Goal: Transaction & Acquisition: Purchase product/service

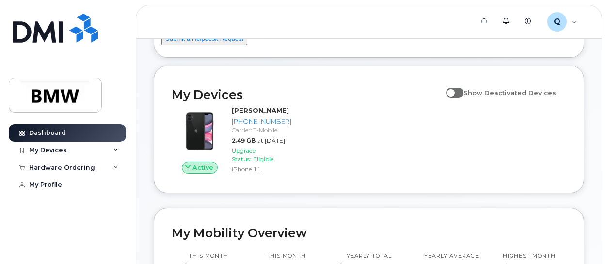
scroll to position [81, 0]
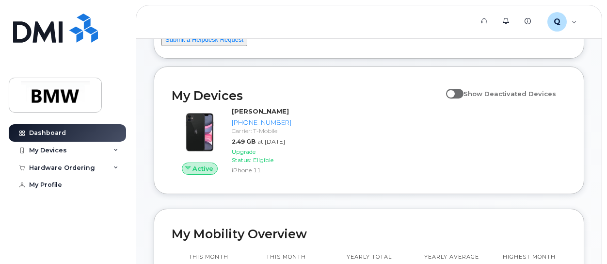
click at [413, 174] on div "Active Allison Poccia 713-449-5089 Carrier: T-Mobile 2.49 GB at Sep 01, 2025 Up…" at bounding box center [369, 141] width 407 height 81
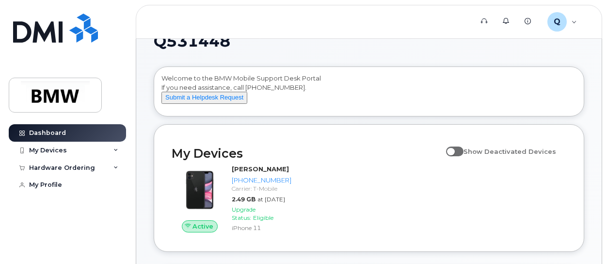
scroll to position [0, 0]
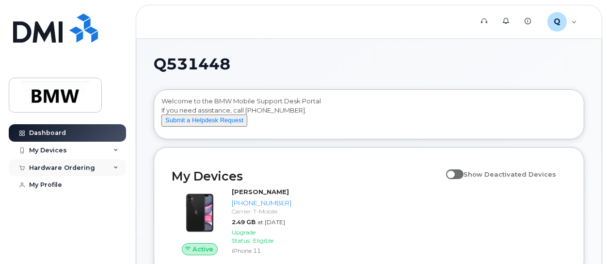
click at [99, 165] on div "Hardware Ordering" at bounding box center [67, 167] width 117 height 17
click at [77, 150] on div "My Devices" at bounding box center [67, 150] width 117 height 17
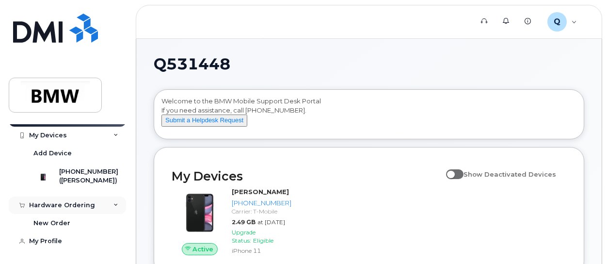
scroll to position [26, 0]
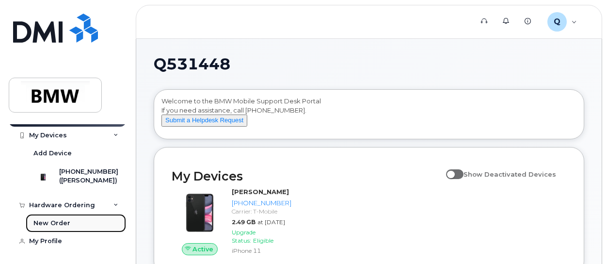
click at [50, 219] on div "New Order" at bounding box center [51, 223] width 37 height 9
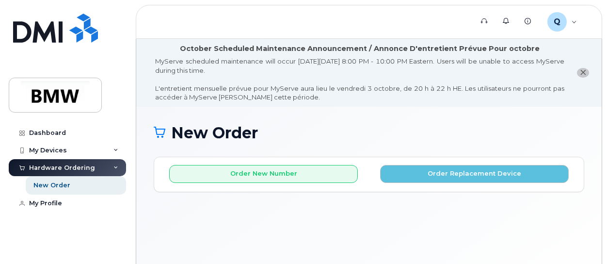
scroll to position [72, 0]
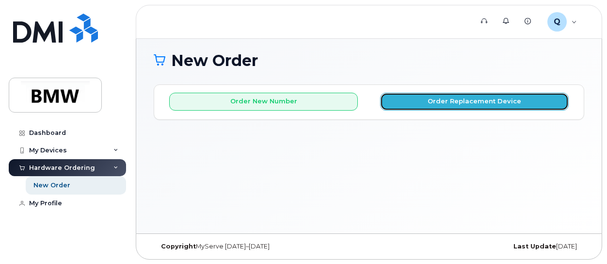
click at [414, 100] on button "Order Replacement Device" at bounding box center [474, 102] width 189 height 18
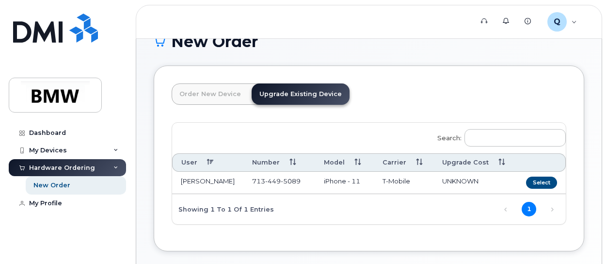
scroll to position [92, 0]
click at [537, 184] on button "Select" at bounding box center [541, 182] width 31 height 12
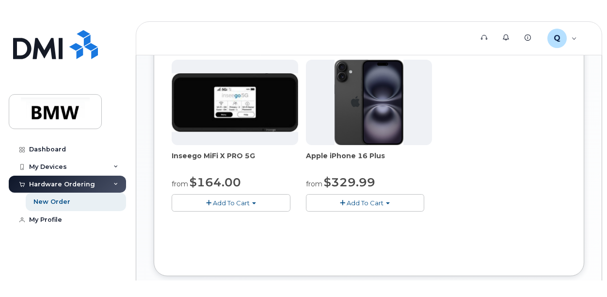
scroll to position [471, 0]
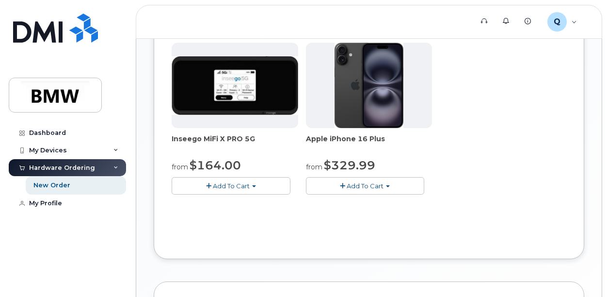
click at [366, 184] on span "Add To Cart" at bounding box center [365, 186] width 37 height 8
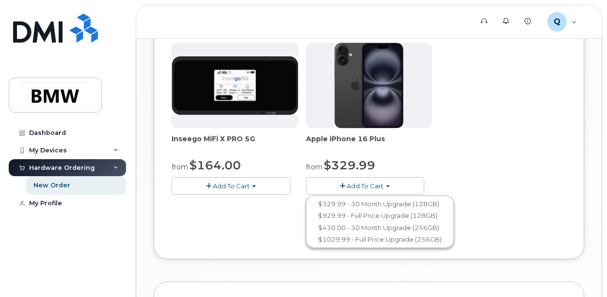
click at [380, 182] on span "Add To Cart" at bounding box center [365, 186] width 37 height 8
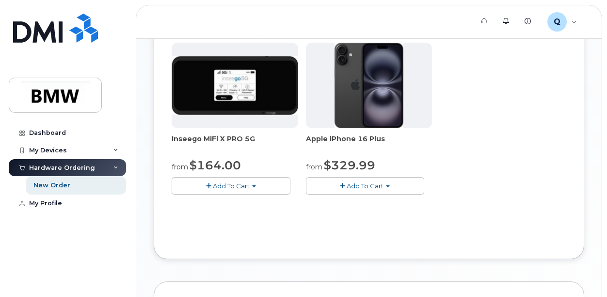
click at [344, 183] on span "button" at bounding box center [342, 186] width 5 height 6
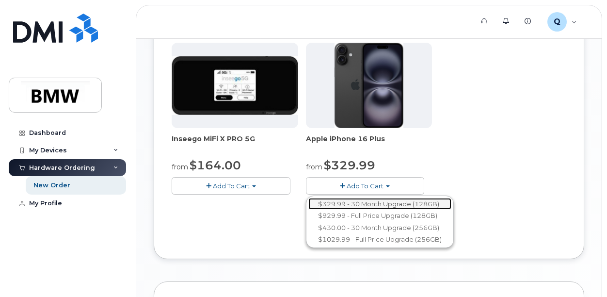
click at [345, 203] on link "$329.99 - 30 Month Upgrade (128GB)" at bounding box center [380, 204] width 143 height 12
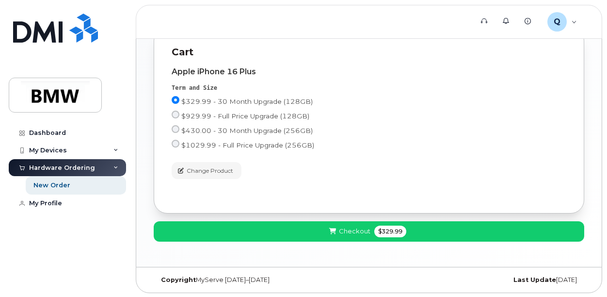
scroll to position [448, 0]
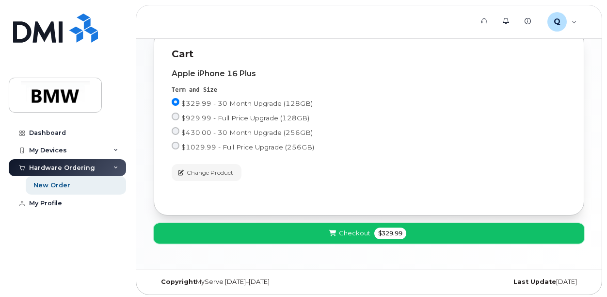
click at [283, 232] on button "Checkout $329.99" at bounding box center [369, 233] width 431 height 20
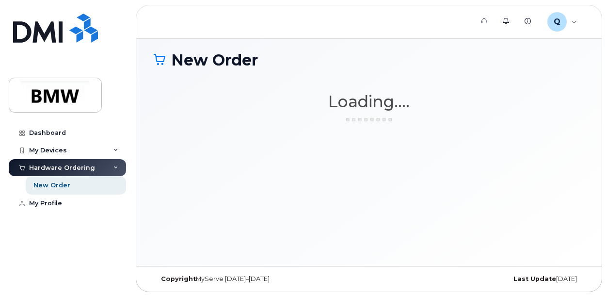
scroll to position [72, 0]
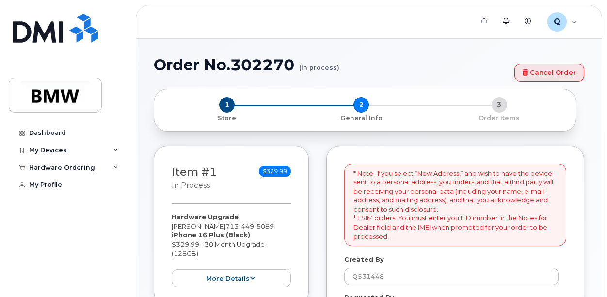
select select
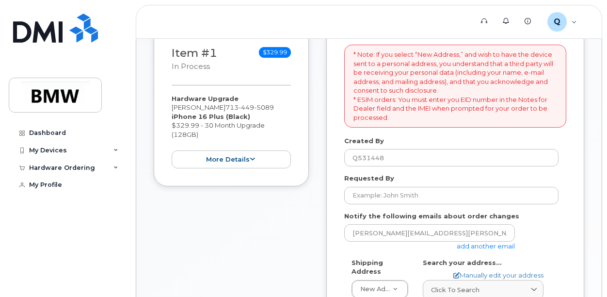
scroll to position [229, 0]
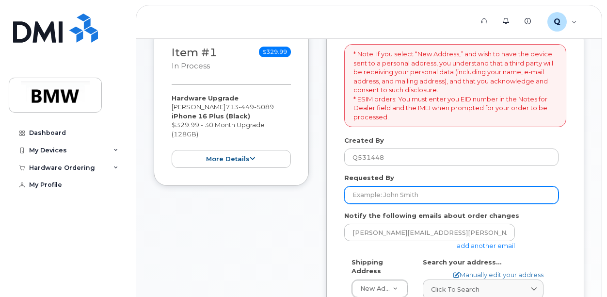
click at [385, 195] on input "Requested By" at bounding box center [451, 194] width 214 height 17
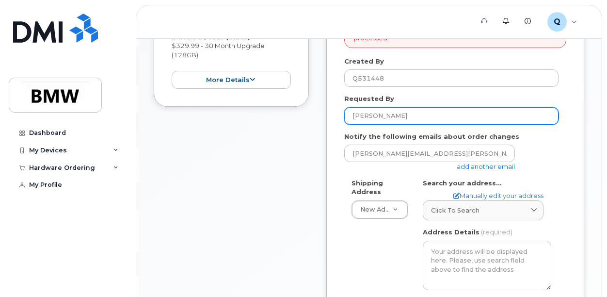
scroll to position [308, 0]
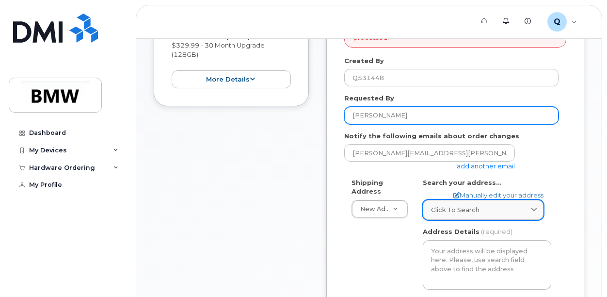
type input "[PERSON_NAME]"
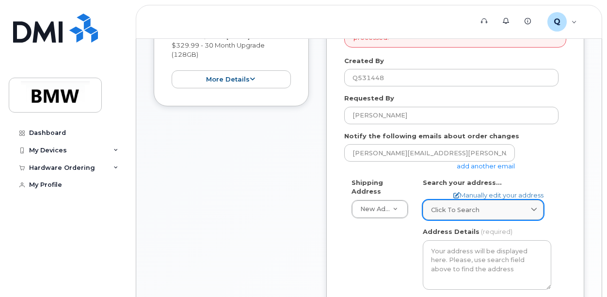
click at [451, 210] on span "Click to search" at bounding box center [455, 209] width 49 height 9
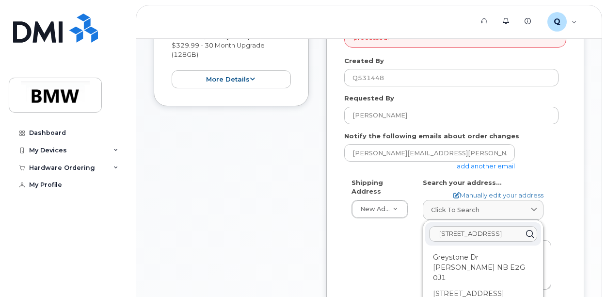
type input "3500 Greystone Drive"
click at [396, 245] on div "Shipping Address New Address New Address BMW MC Plant BMW North America Financi…" at bounding box center [451, 294] width 214 height 232
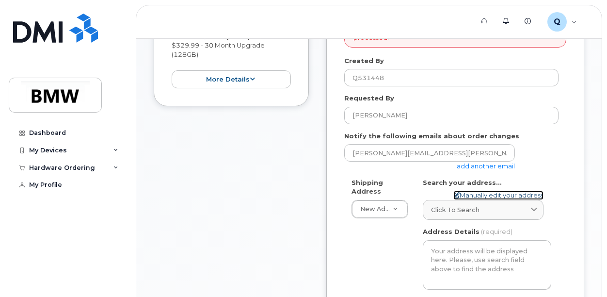
click at [473, 193] on link "Manually edit your address" at bounding box center [499, 195] width 90 height 9
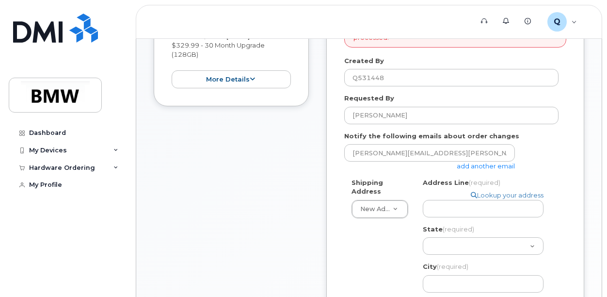
select select
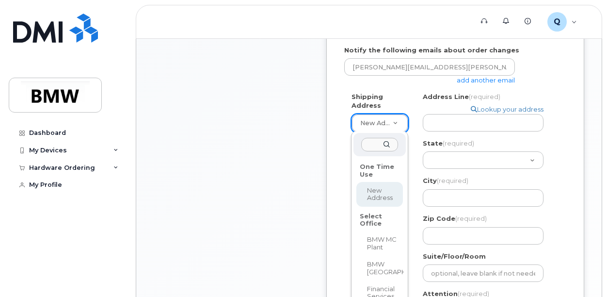
scroll to position [392, 0]
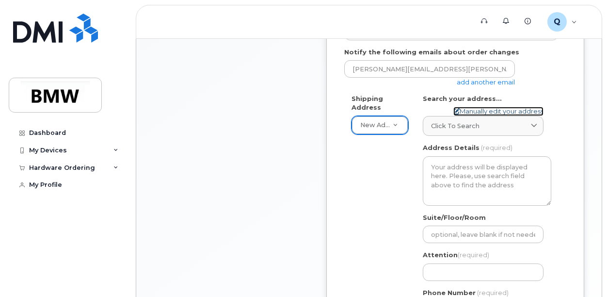
click at [475, 114] on link "Manually edit your address" at bounding box center [499, 111] width 90 height 9
select select
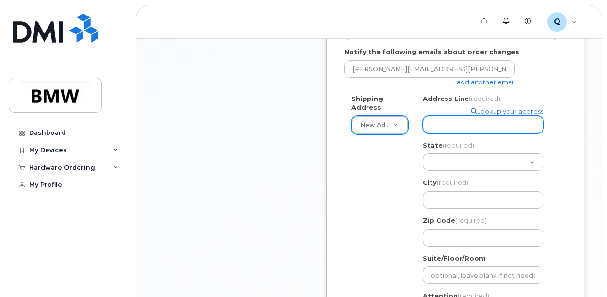
click at [461, 122] on input "Address Line (required)" at bounding box center [483, 124] width 121 height 17
select select
type input "3"
select select
type input "35"
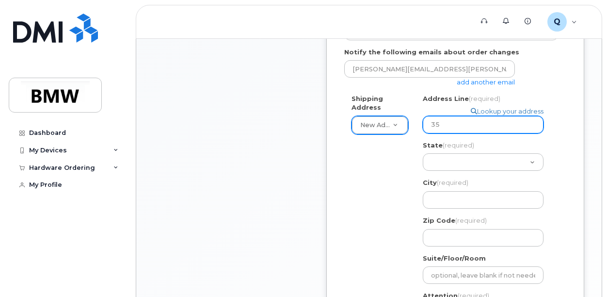
select select
type input "350"
select select
type input "3500"
select select
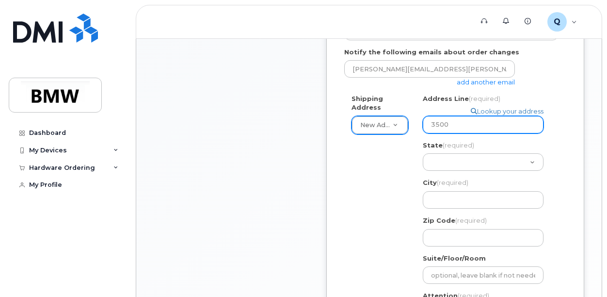
type input "3500 G"
select select
type input "3500 Gr"
select select
type input "3500 Gre"
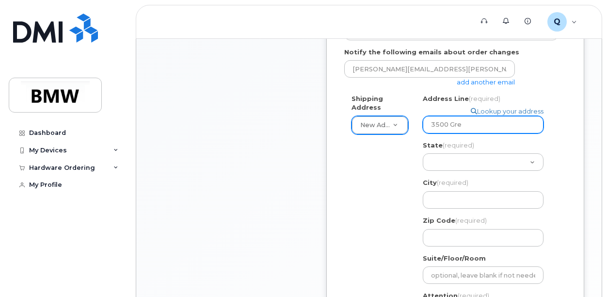
select select
type input "3500 Grey"
select select
type input "3500 Greys"
select select
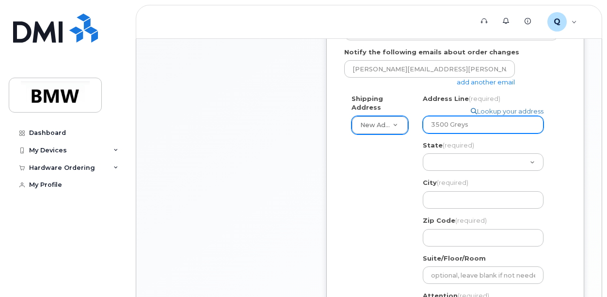
type input "3500 Greyst"
select select
type input "3500 Greysto"
select select
type input "3500 Greyston"
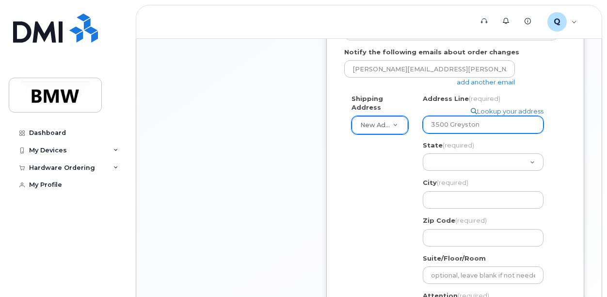
select select
type input "3500 Greystone"
select select
type input "3500 Greystone D"
select select
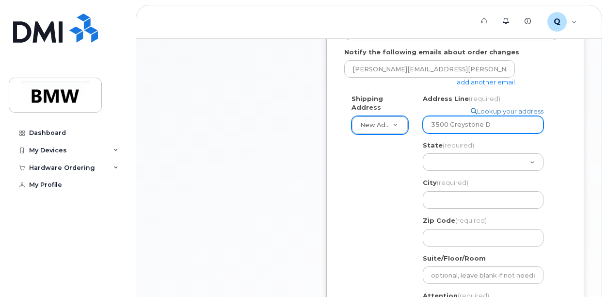
type input "3500 Greystone Dr"
select select
type input "3500 Greystone Dri"
select select
type input "3500 Greystone Driv"
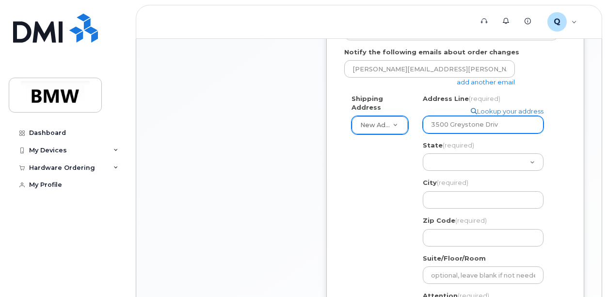
select select
type input "3500 Greystone Drive"
select select
type input "3500 Greystone Drive,"
select select
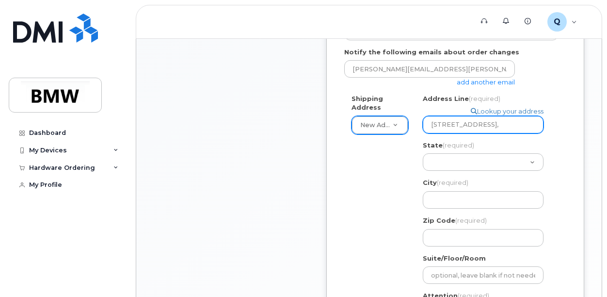
type input "3500 Greystone Drive, U"
select select
type input "3500 Greystone Drive, Un"
select select
type input "3500 Greystone Drive, U"
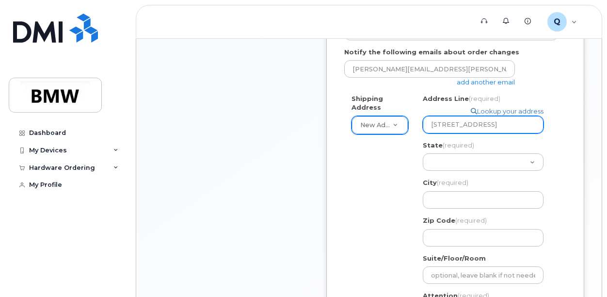
select select
type input "3500 Greystone Drive,"
select select
type input "3500 Greystone Drive, A"
select select
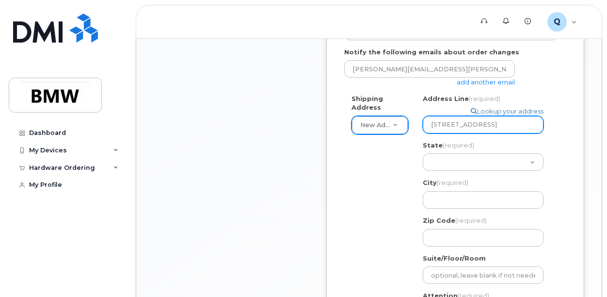
type input "3500 Greystone Drive, Ap"
select select
type input "3500 Greystone Drive, Apt"
select select
type input "3500 Greystone Drive, Apt."
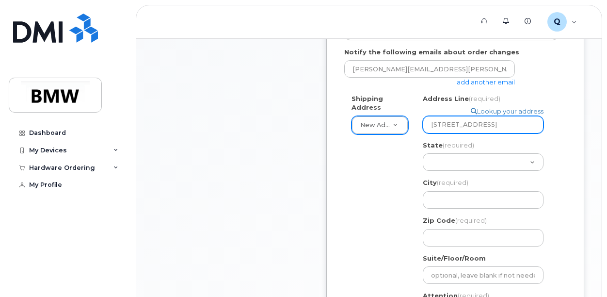
select select
type input "3500 Greystone Drive, Apt. 2"
select select
type input "3500 Greystone Drive, Apt. 20"
select select
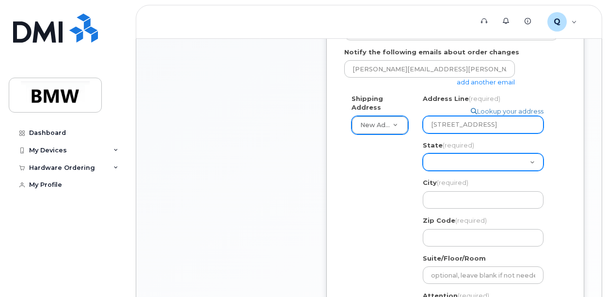
type input "3500 Greystone Drive, Apt. 207"
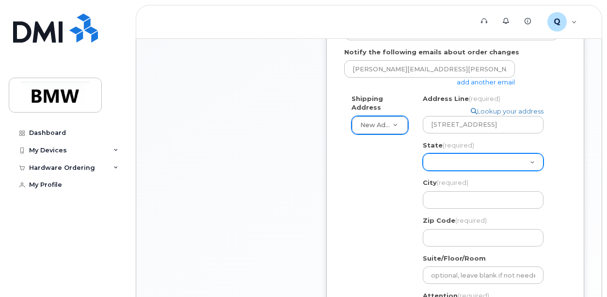
click at [459, 159] on select "Alabama Alaska American Samoa Arizona Arkansas California Colorado Connecticut …" at bounding box center [483, 161] width 121 height 17
select select "TX"
click at [423, 153] on select "Alabama Alaska American Samoa Arizona Arkansas California Colorado Connecticut …" at bounding box center [483, 161] width 121 height 17
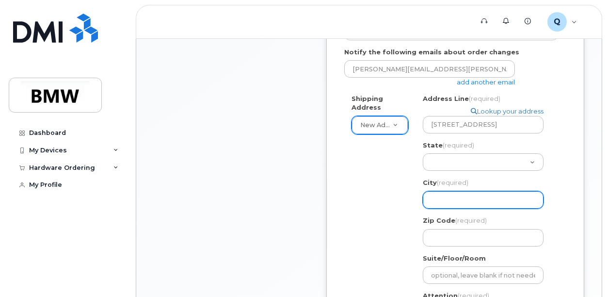
click at [443, 198] on input "City (required)" at bounding box center [483, 199] width 121 height 17
select select
type input "A"
select select
type input "Au"
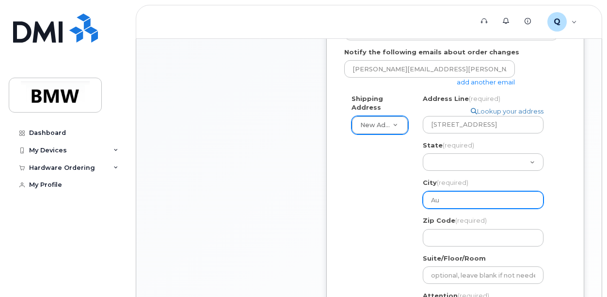
select select
type input "Aus"
select select
type input "Aust"
select select
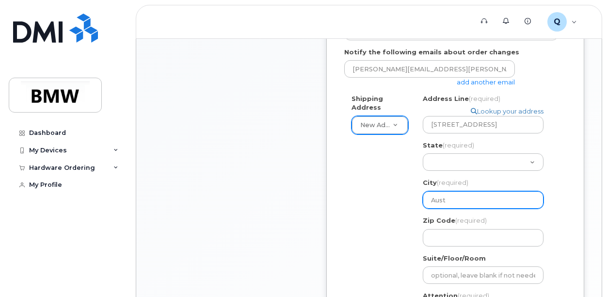
type input "Austi"
select select
type input "Austin"
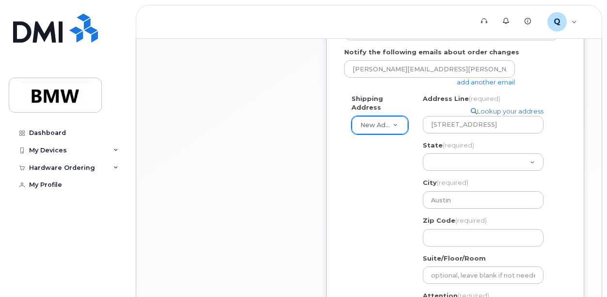
click at [411, 207] on div "Shipping Address New Address New Address BMW MC Plant BMW North America Financi…" at bounding box center [451, 230] width 214 height 273
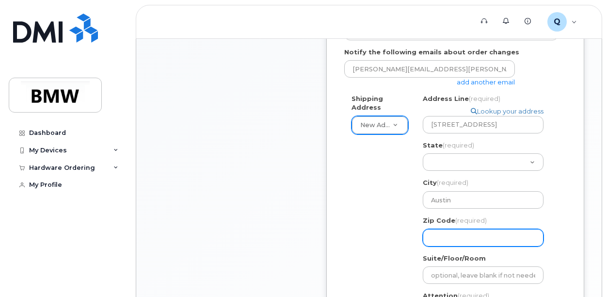
click at [447, 238] on input "Zip Code (required)" at bounding box center [483, 237] width 121 height 17
select select
type input "7"
select select
type input "78"
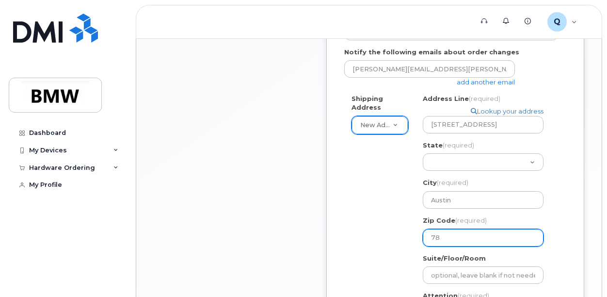
select select
type input "787"
select select
type input "7873"
select select
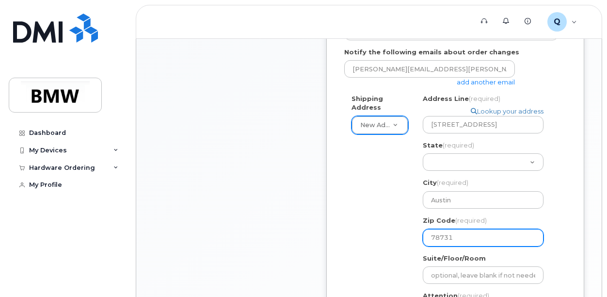
type input "78731"
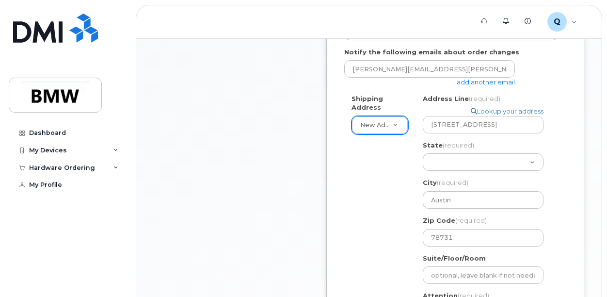
click at [391, 256] on div "Shipping Address New Address New Address BMW MC Plant BMW North America Financi…" at bounding box center [451, 230] width 214 height 273
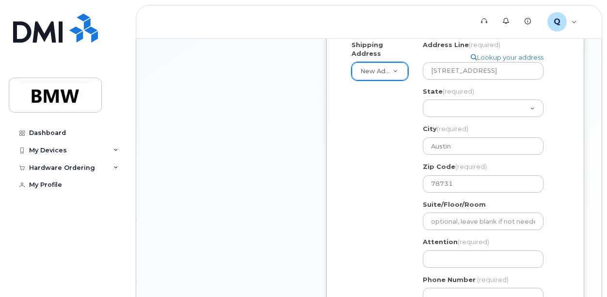
scroll to position [446, 0]
click at [540, 69] on input "3500 Greystone Drive, Apt. 207" at bounding box center [483, 70] width 121 height 17
select select
type input "3500 Greystone Drive, Apt. 20"
select select
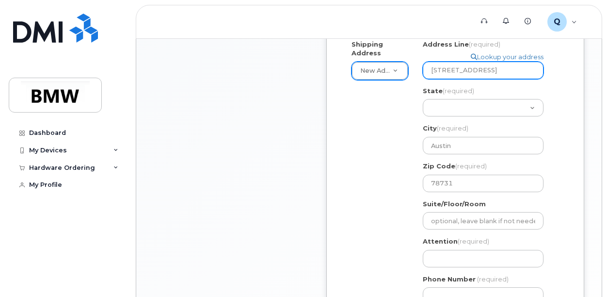
type input "3500 Greystone Drive, Apt. 2"
select select
type input "3500 Greystone Drive, Apt."
select select
type input "3500 Greystone Drive, Apt"
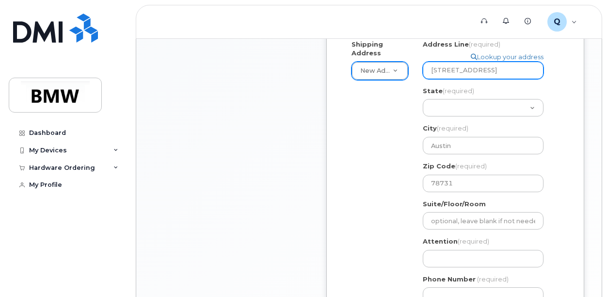
select select
type input "3500 Greystone Drive, Ap"
select select
type input "3500 Greystone Drive, A"
select select
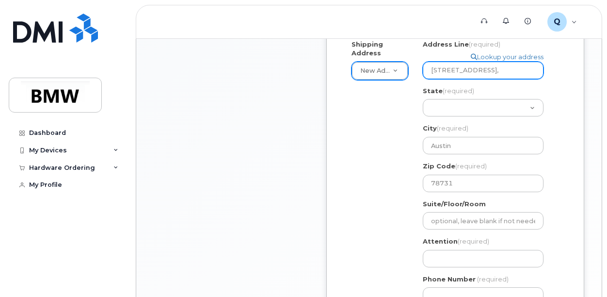
type input "3500 Greystone Drive,"
select select
type input "3500 Greystone Drive"
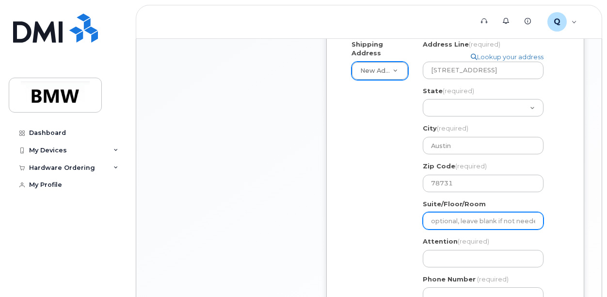
click at [437, 219] on input "Suite/Floor/Room" at bounding box center [483, 220] width 121 height 17
select select
type input "A"
click at [437, 219] on input "A" at bounding box center [483, 220] width 121 height 17
select select
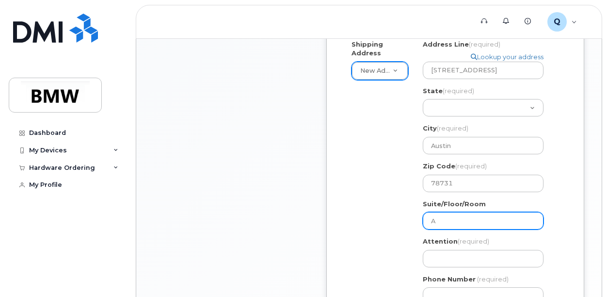
type input "Ap"
select select
type input "Apt"
select select
type input "Apt."
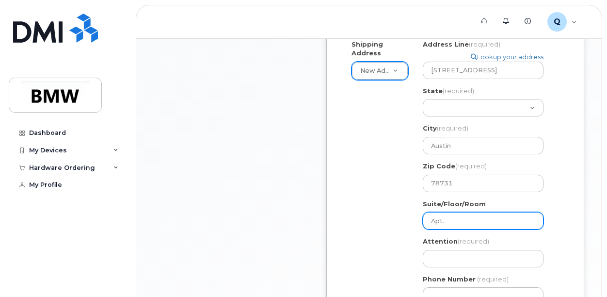
select select
type input "Apt. 2"
select select
type input "Apt. 20"
select select
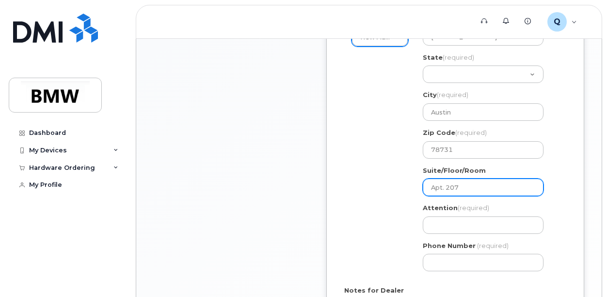
scroll to position [480, 0]
type input "Apt. 207"
click at [437, 219] on input "Attention (required)" at bounding box center [483, 224] width 121 height 17
select select
type input "A"
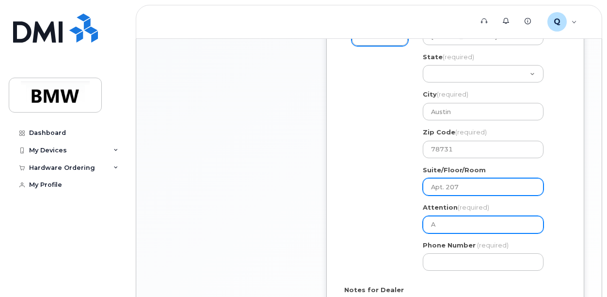
select select
type input "Al"
select select
type input "All"
select select
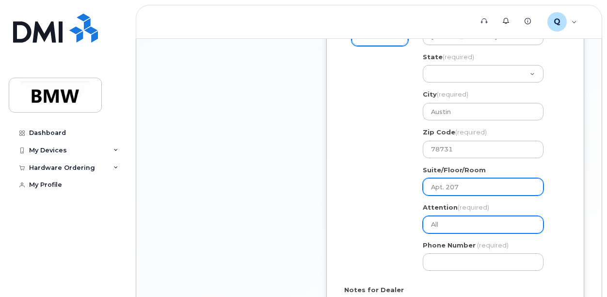
type input "Alli"
select select
type input "Allis"
select select
type input "Alliso"
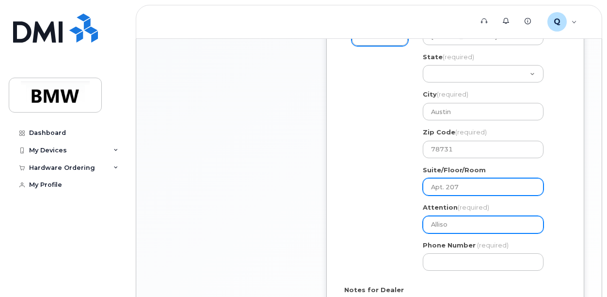
select select
type input "Allison"
select select
type input "Allison P"
select select
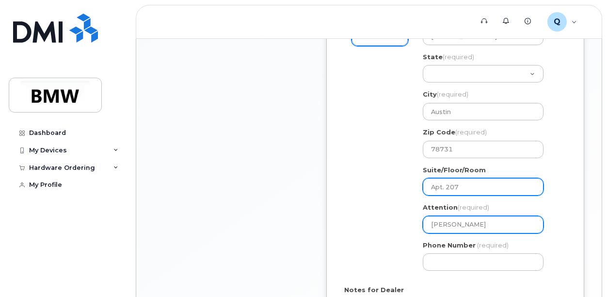
type input "Allison Po"
select select
type input "Allison Poc"
select select
type input "Allison Pocc"
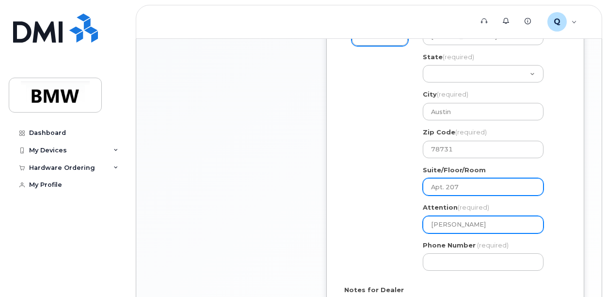
select select
type input "Allison Pocci"
select select
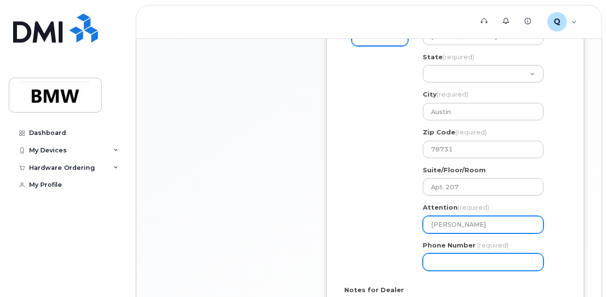
type input "[PERSON_NAME]"
click at [441, 258] on input "Phone Number" at bounding box center [483, 261] width 121 height 17
type input "2136750875"
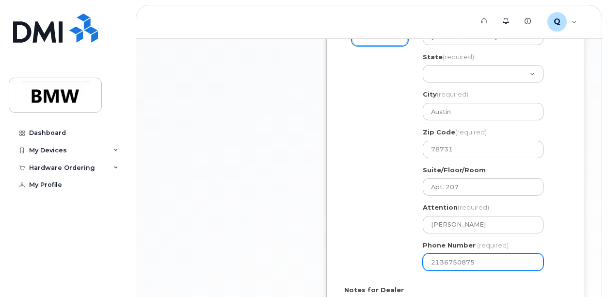
select select
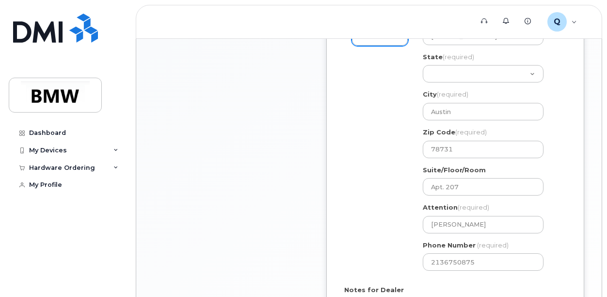
click at [388, 236] on div "Shipping Address New Address New Address BMW MC Plant BMW North America Financi…" at bounding box center [451, 142] width 214 height 273
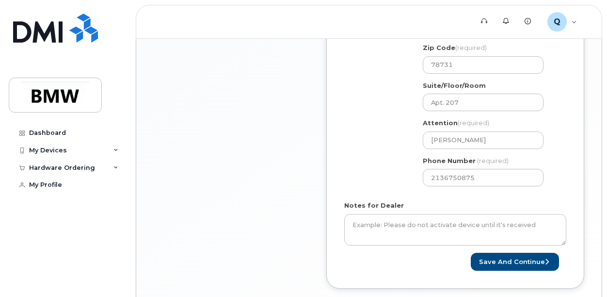
scroll to position [567, 0]
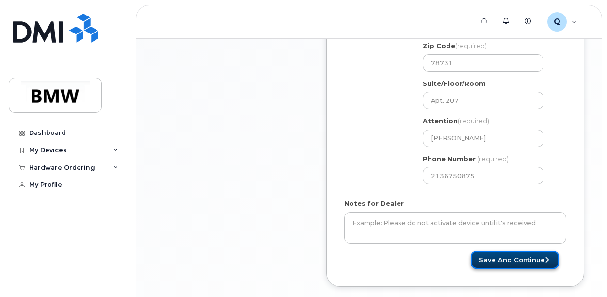
click at [492, 258] on button "Save and Continue" at bounding box center [515, 260] width 88 height 18
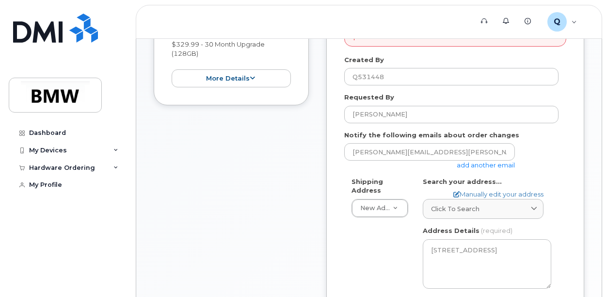
scroll to position [416, 0]
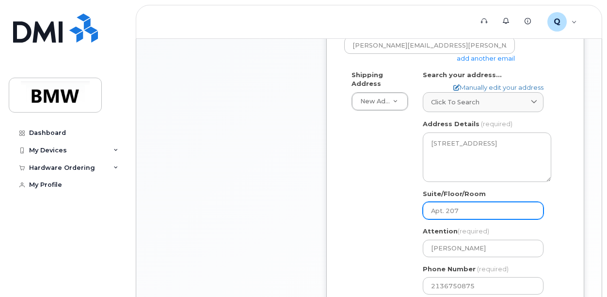
drag, startPoint x: 473, startPoint y: 210, endPoint x: 416, endPoint y: 214, distance: 56.4
click at [416, 214] on div "TX Austin Search your address... Manually edit your address Click to search No …" at bounding box center [487, 186] width 143 height 232
select select
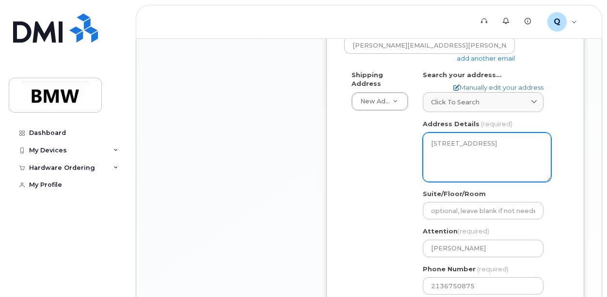
click at [462, 145] on textarea "[STREET_ADDRESS]" at bounding box center [487, 156] width 129 height 49
click at [473, 142] on textarea "3500 Greystone Drive, Austin, TX, 78731, USA" at bounding box center [487, 156] width 129 height 49
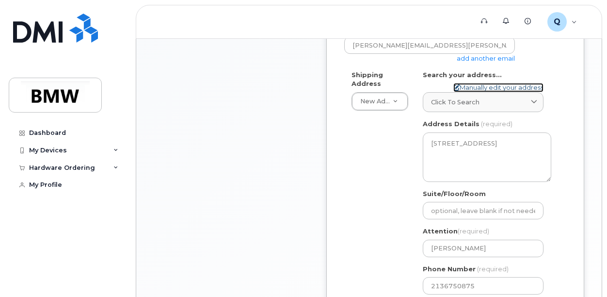
click at [486, 87] on link "Manually edit your address" at bounding box center [499, 87] width 90 height 9
select select
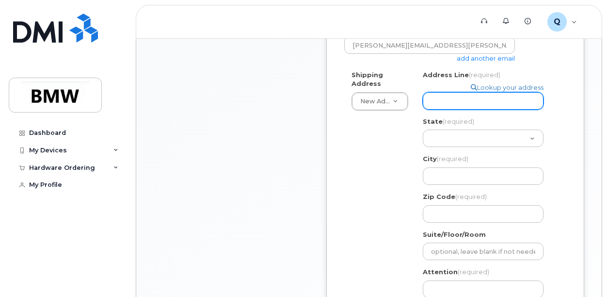
click at [470, 102] on input "Address Line (required)" at bounding box center [483, 100] width 121 height 17
type input "3500 Greystone Drive"
select select "TX"
select select
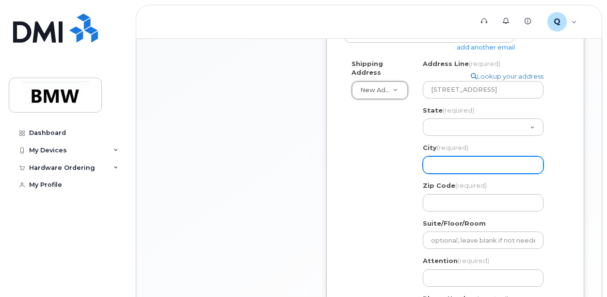
scroll to position [428, 0]
click at [463, 166] on input "City (required)" at bounding box center [483, 163] width 121 height 17
type input "Austin"
select select
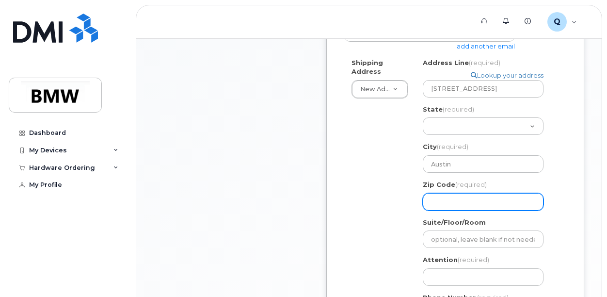
click at [461, 203] on input "Zip Code (required)" at bounding box center [483, 201] width 121 height 17
type input "78731"
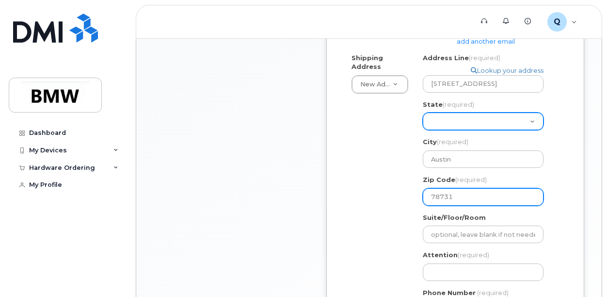
scroll to position [432, 0]
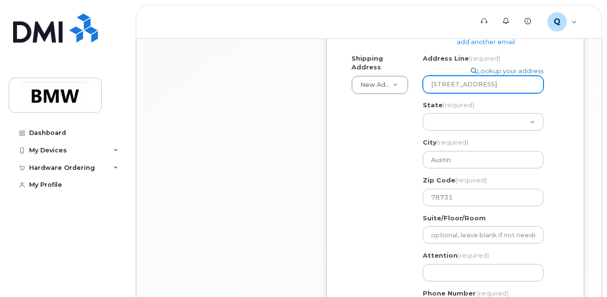
click at [510, 82] on input "3500 Greystone Drive" at bounding box center [483, 84] width 121 height 17
select select
type input "3500 Greystone Drive,"
select select
type input "3500 Greystone Drive, A"
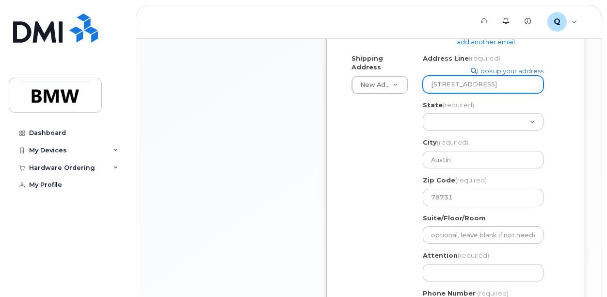
select select
type input "3500 Greystone Drive, Ap"
select select
type input "3500 Greystone Drive, Apt"
select select
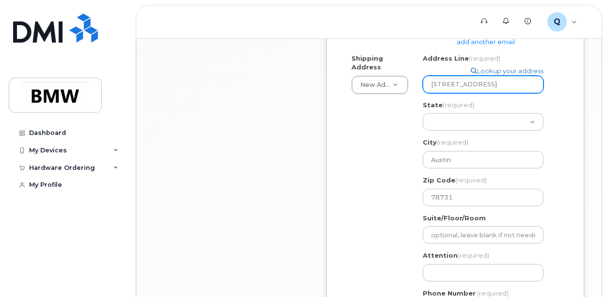
type input "3500 Greystone Drive, Apt."
select select
type input "3500 Greystone Drive, Apt. 2"
select select
type input "3500 Greystone Drive, Apt. 20"
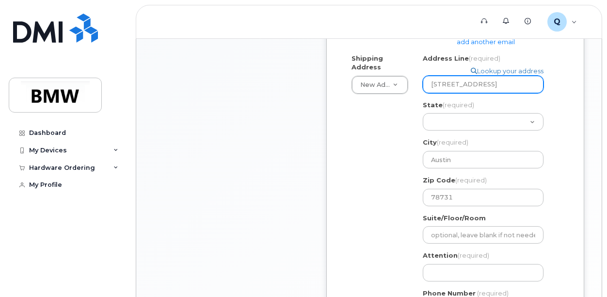
select select
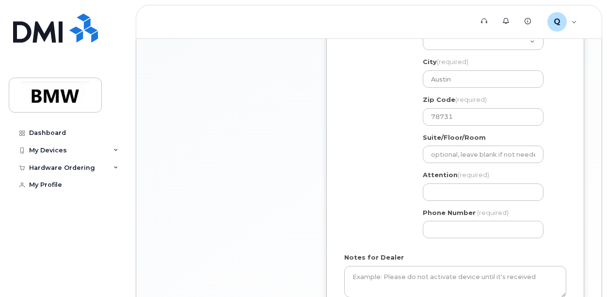
scroll to position [526, 0]
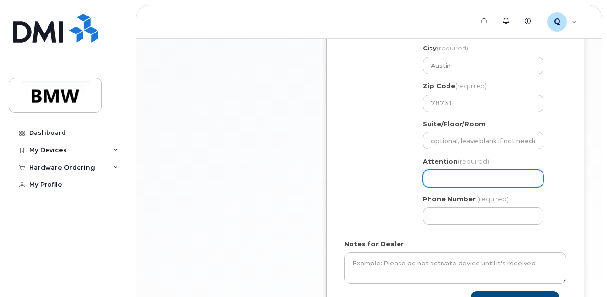
type input "3500 Greystone Drive, Apt. 207"
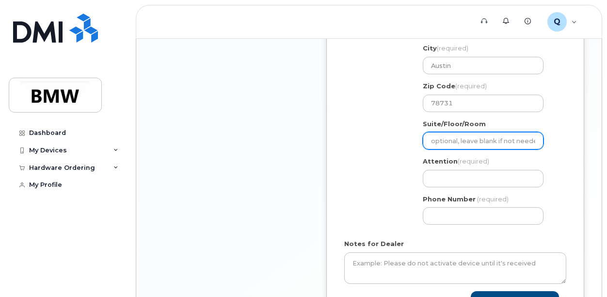
click at [442, 137] on input "Suite/Floor/Room" at bounding box center [483, 140] width 121 height 17
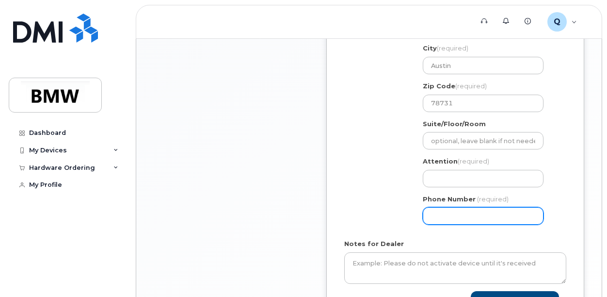
click at [453, 213] on input "Phone Number" at bounding box center [483, 215] width 121 height 17
type input "2136750875"
select select
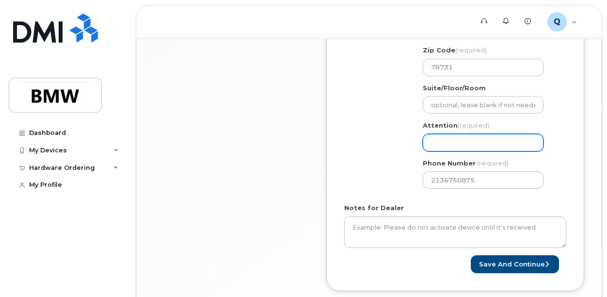
scroll to position [563, 0]
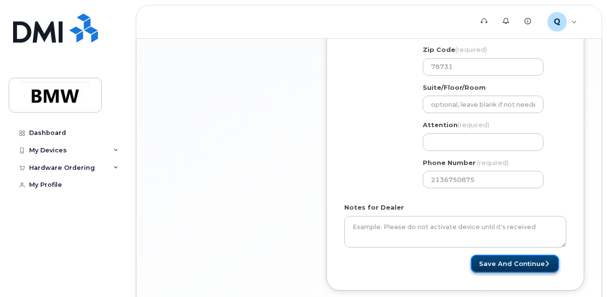
click at [494, 259] on button "Save and Continue" at bounding box center [515, 264] width 88 height 18
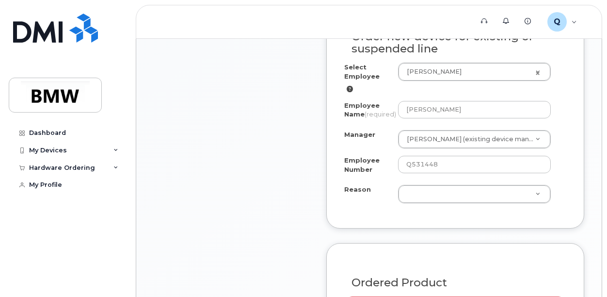
scroll to position [625, 0]
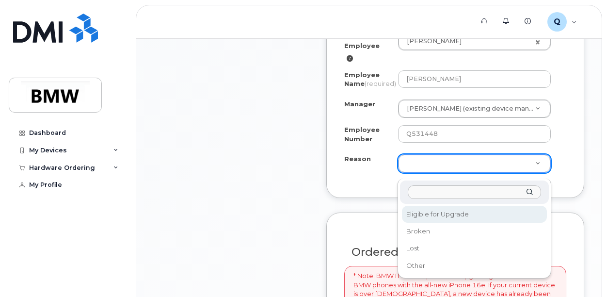
select select "eligible_for_upgrade"
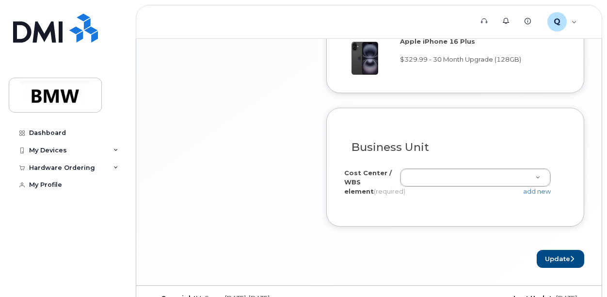
scroll to position [974, 0]
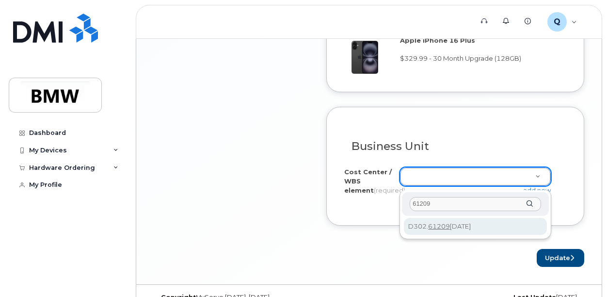
type input "61209"
type input "D302.612093.02.03"
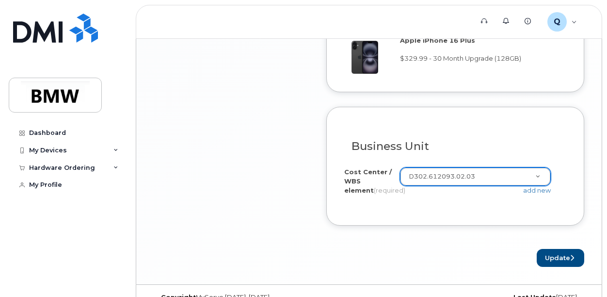
scroll to position [997, 0]
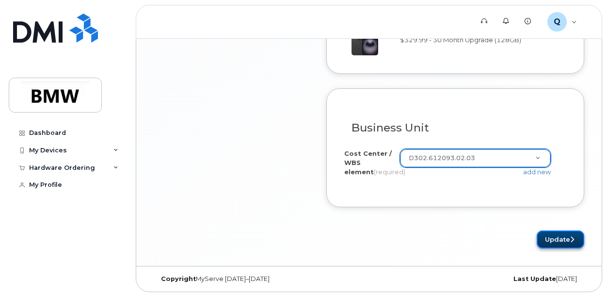
click at [552, 235] on button "Update" at bounding box center [561, 239] width 48 height 18
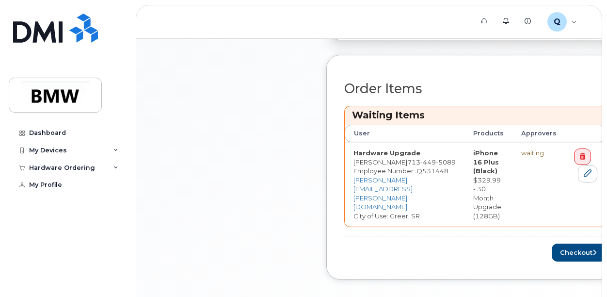
scroll to position [475, 0]
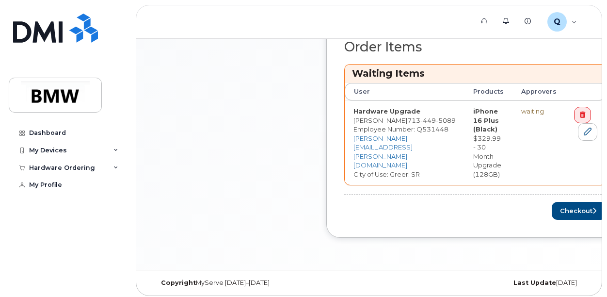
click at [32, 243] on div "Dashboard My Devices Add Device [PHONE_NUMBER] ([PERSON_NAME]) Hardware Orderin…" at bounding box center [69, 203] width 120 height 158
click at [552, 209] on button "Checkout" at bounding box center [579, 211] width 55 height 18
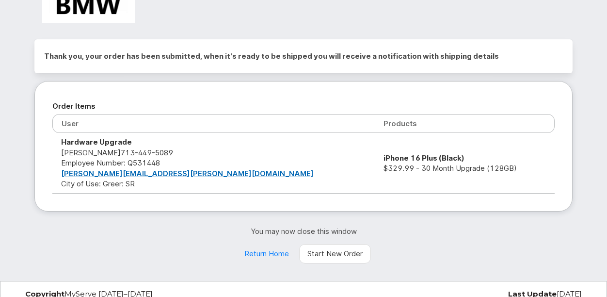
scroll to position [44, 0]
